Goal: Navigation & Orientation: Find specific page/section

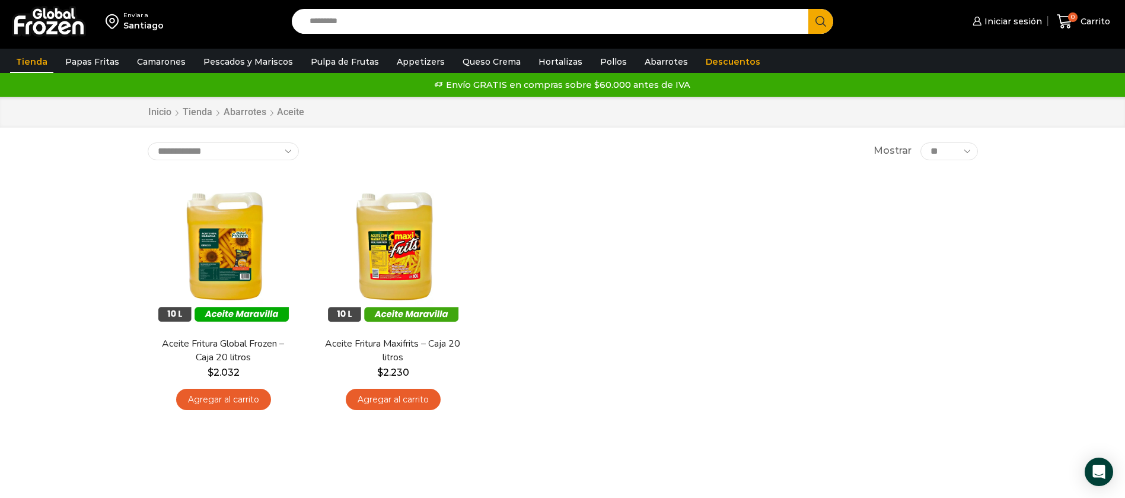
click at [33, 62] on link "Tienda" at bounding box center [31, 61] width 43 height 23
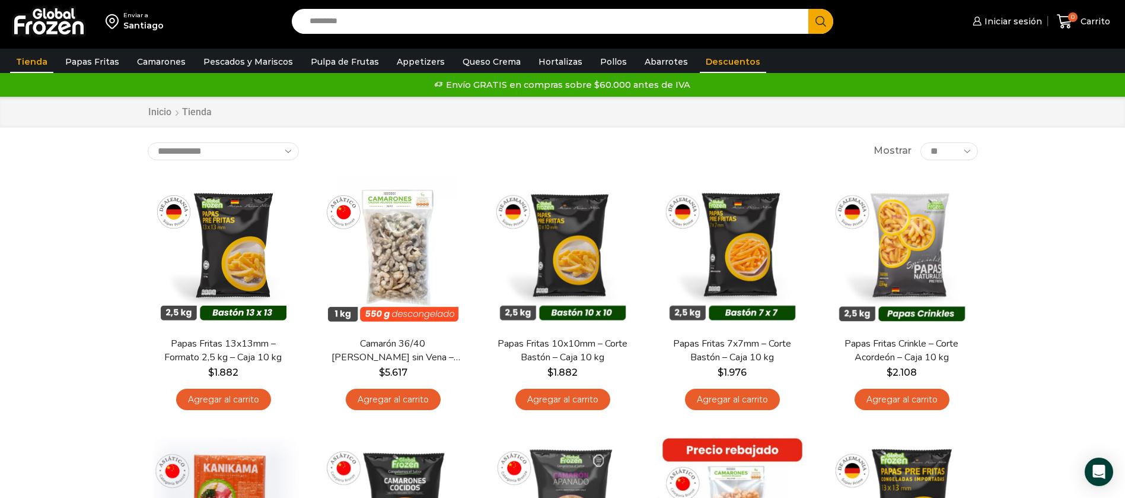
click at [726, 60] on link "Descuentos" at bounding box center [733, 61] width 66 height 23
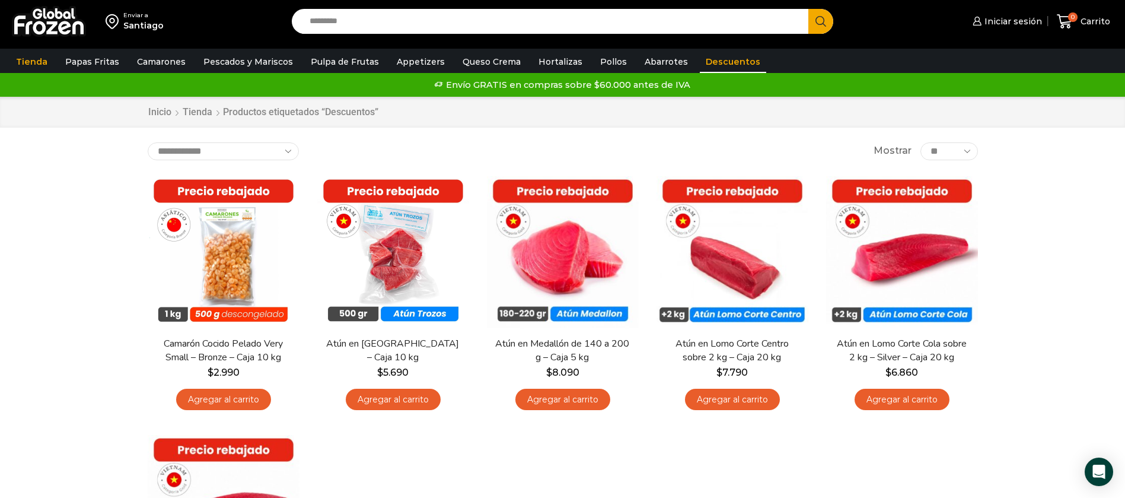
click at [68, 19] on img at bounding box center [49, 21] width 74 height 31
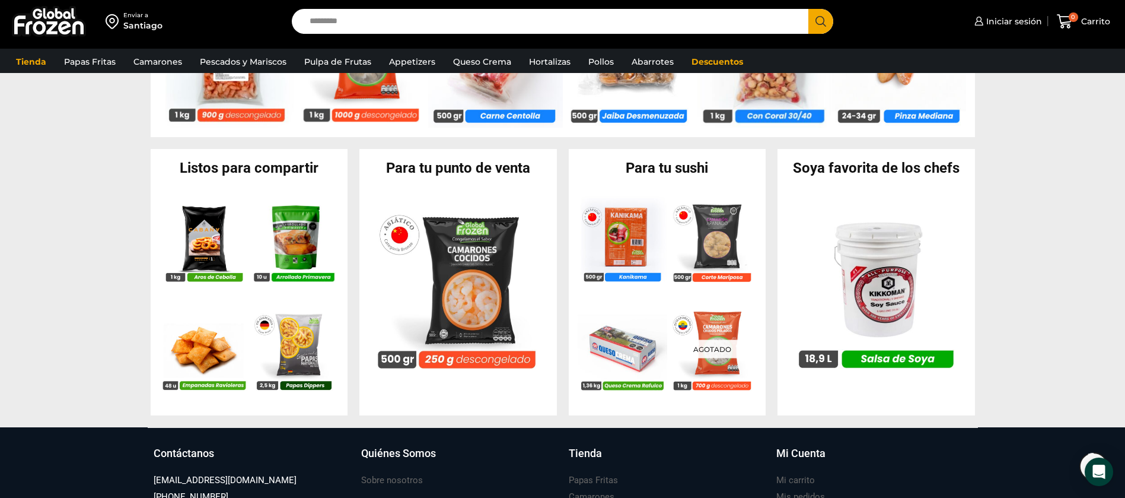
scroll to position [1067, 0]
